Goal: Information Seeking & Learning: Compare options

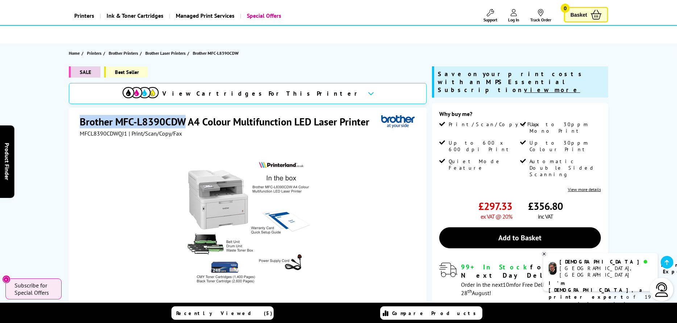
scroll to position [145, 0]
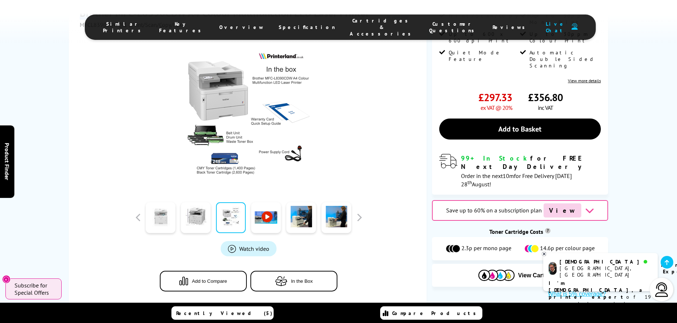
click at [160, 217] on link at bounding box center [161, 217] width 30 height 31
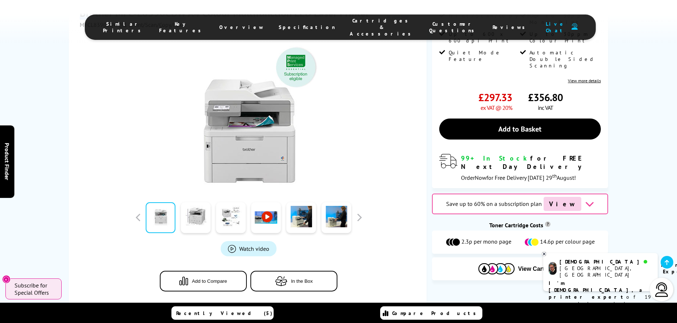
click at [213, 281] on span "Add to Compare" at bounding box center [209, 280] width 35 height 5
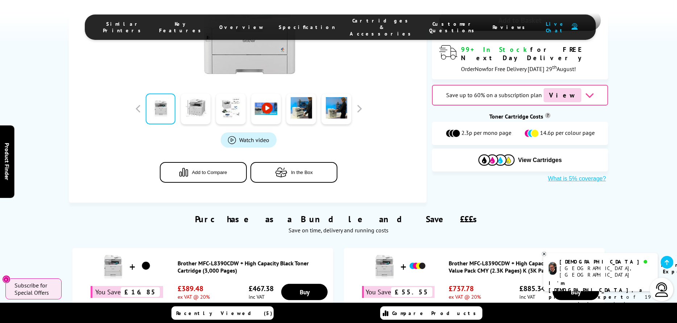
click at [204, 170] on span "Add to Compare" at bounding box center [209, 172] width 35 height 5
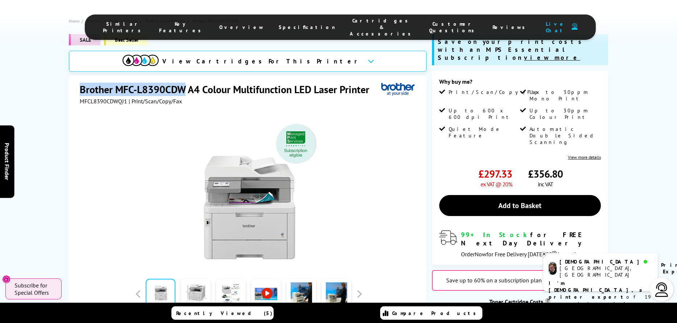
scroll to position [0, 0]
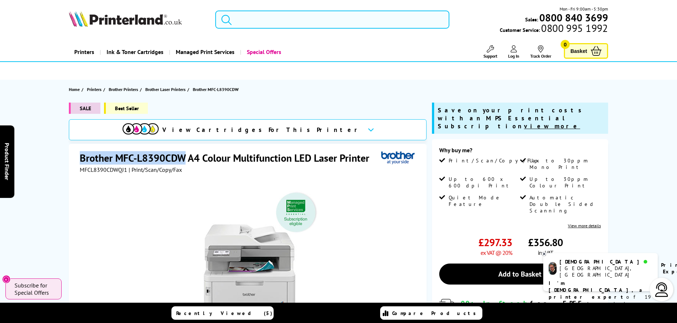
click at [277, 22] on input "search" at bounding box center [332, 20] width 234 height 18
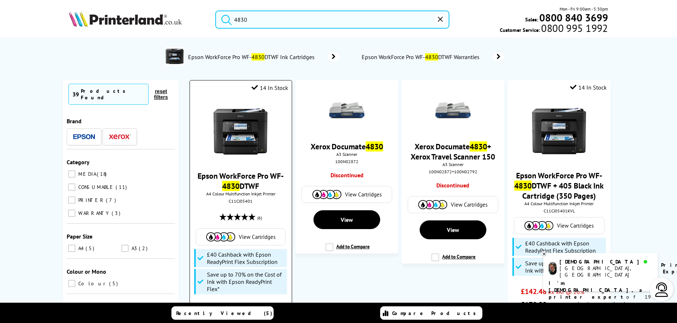
type input "4830"
click at [253, 148] on img at bounding box center [240, 131] width 54 height 54
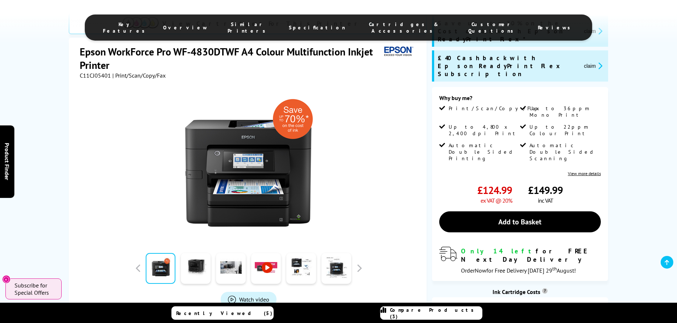
scroll to position [254, 0]
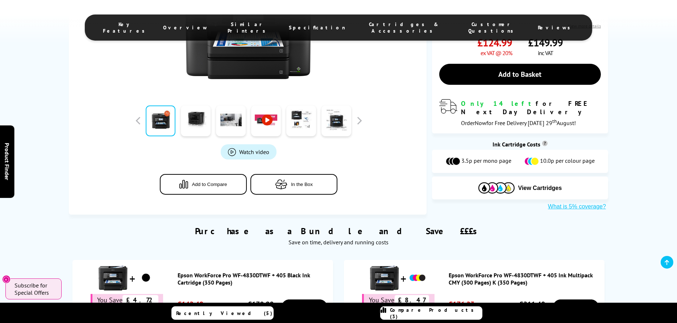
click at [316, 189] on button "In the Box" at bounding box center [293, 184] width 87 height 21
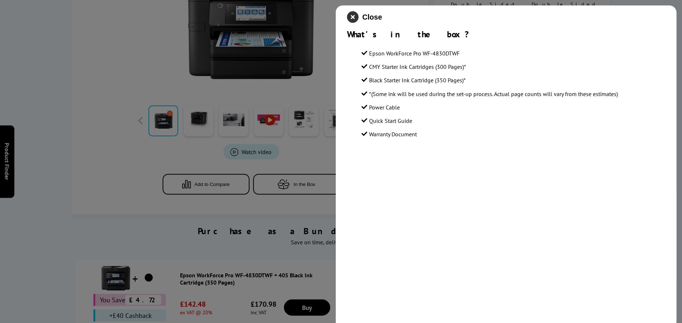
click at [352, 18] on icon "close modal" at bounding box center [353, 17] width 12 height 12
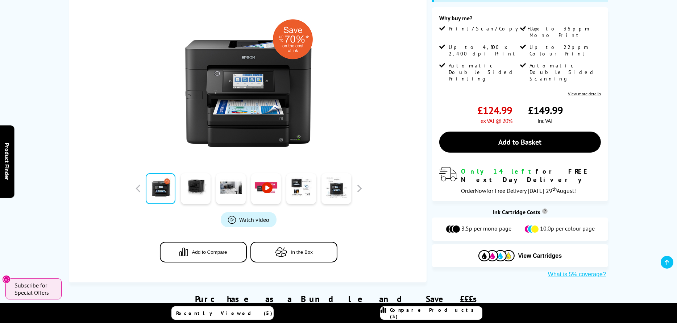
scroll to position [72, 0]
